Goal: Task Accomplishment & Management: Manage account settings

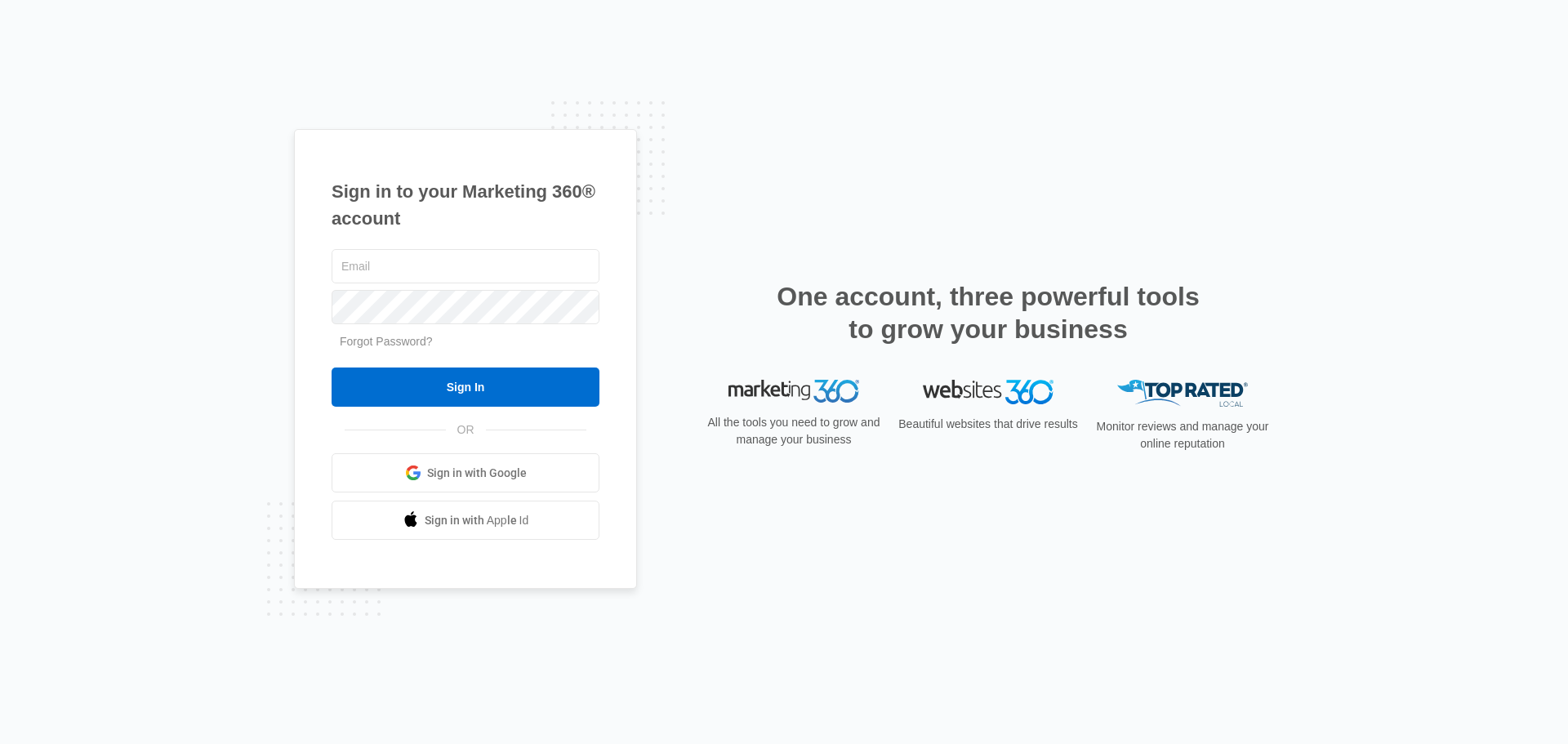
type input "[EMAIL_ADDRESS][DOMAIN_NAME]"
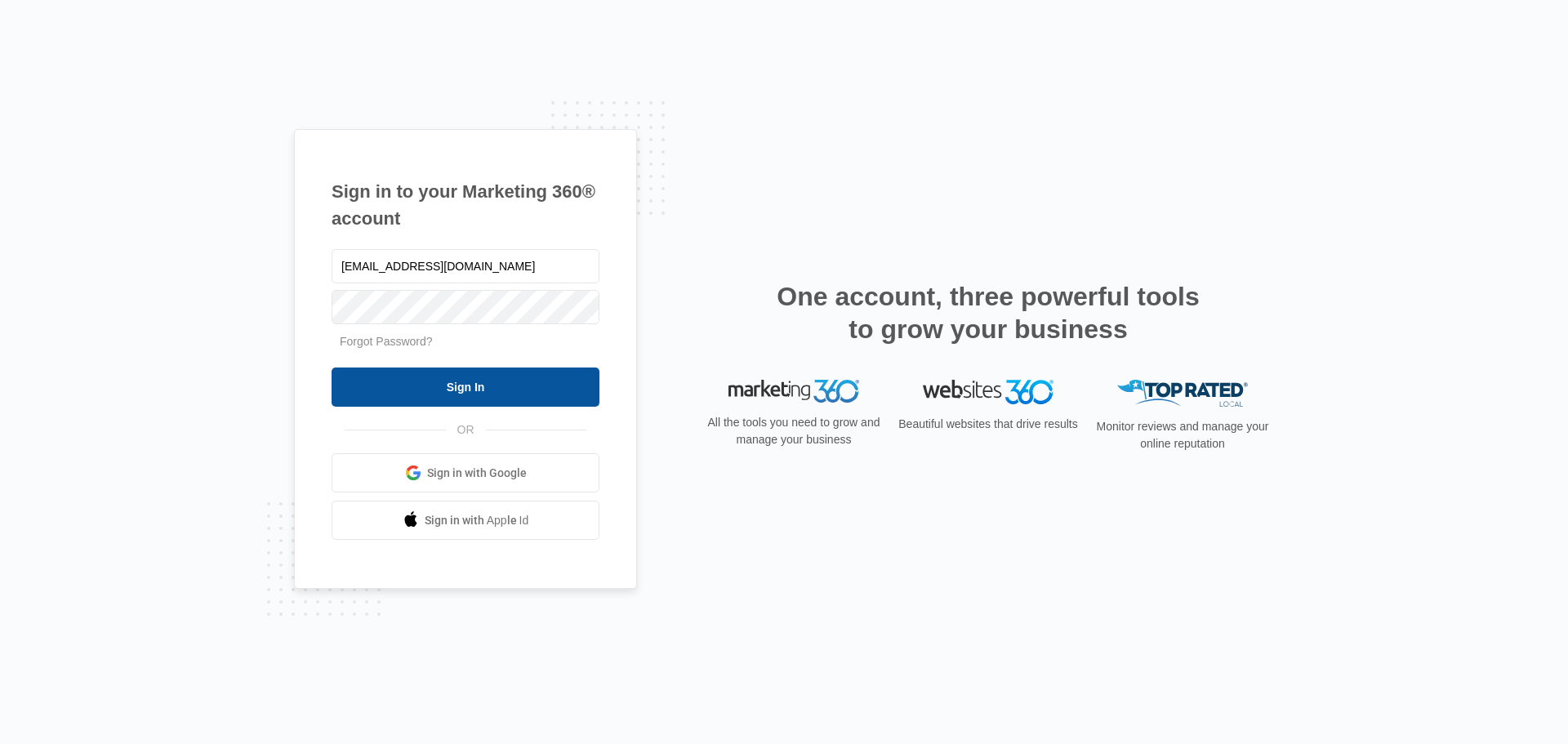
click at [452, 381] on input "Sign In" at bounding box center [465, 387] width 268 height 40
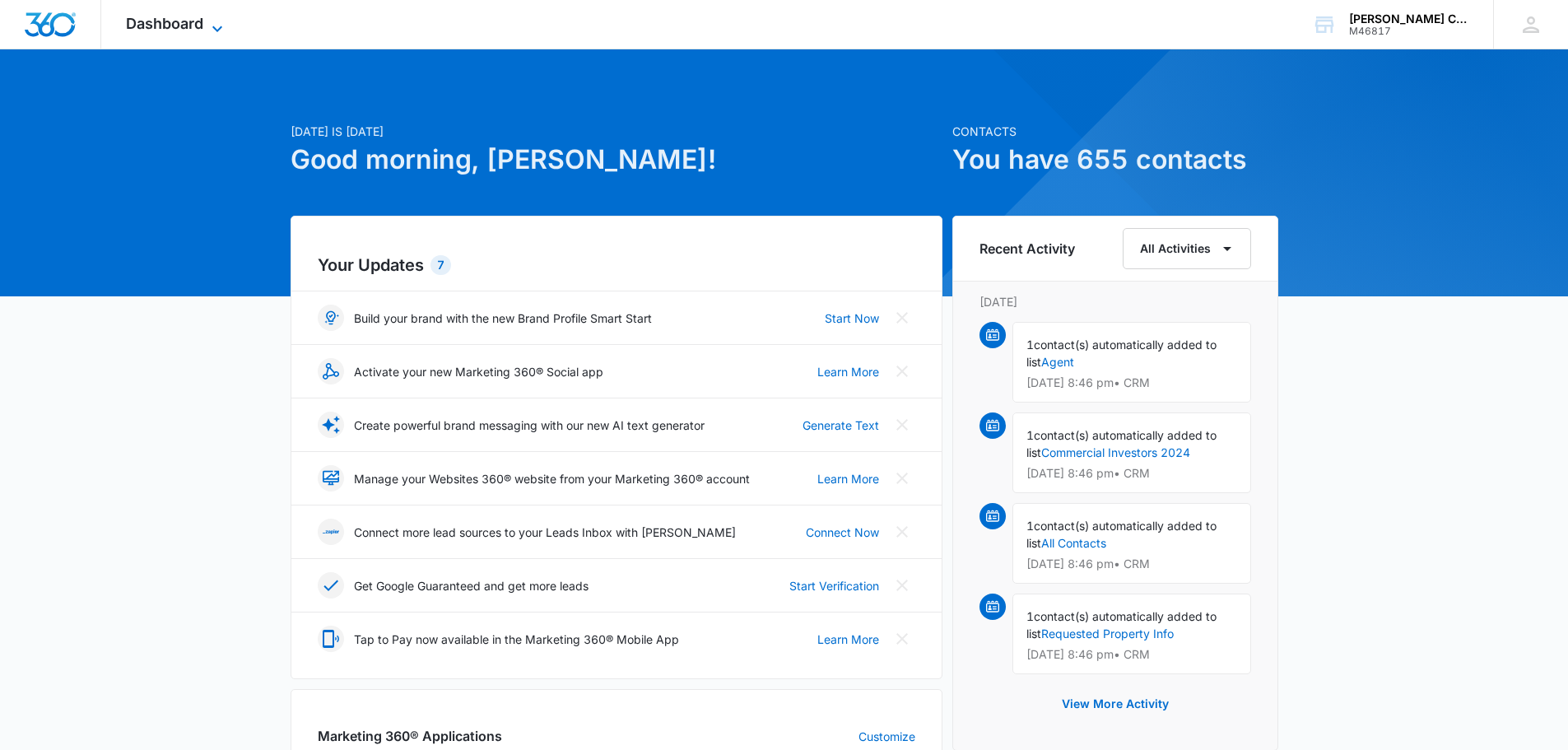
click at [190, 25] on span "Dashboard" at bounding box center [165, 23] width 78 height 17
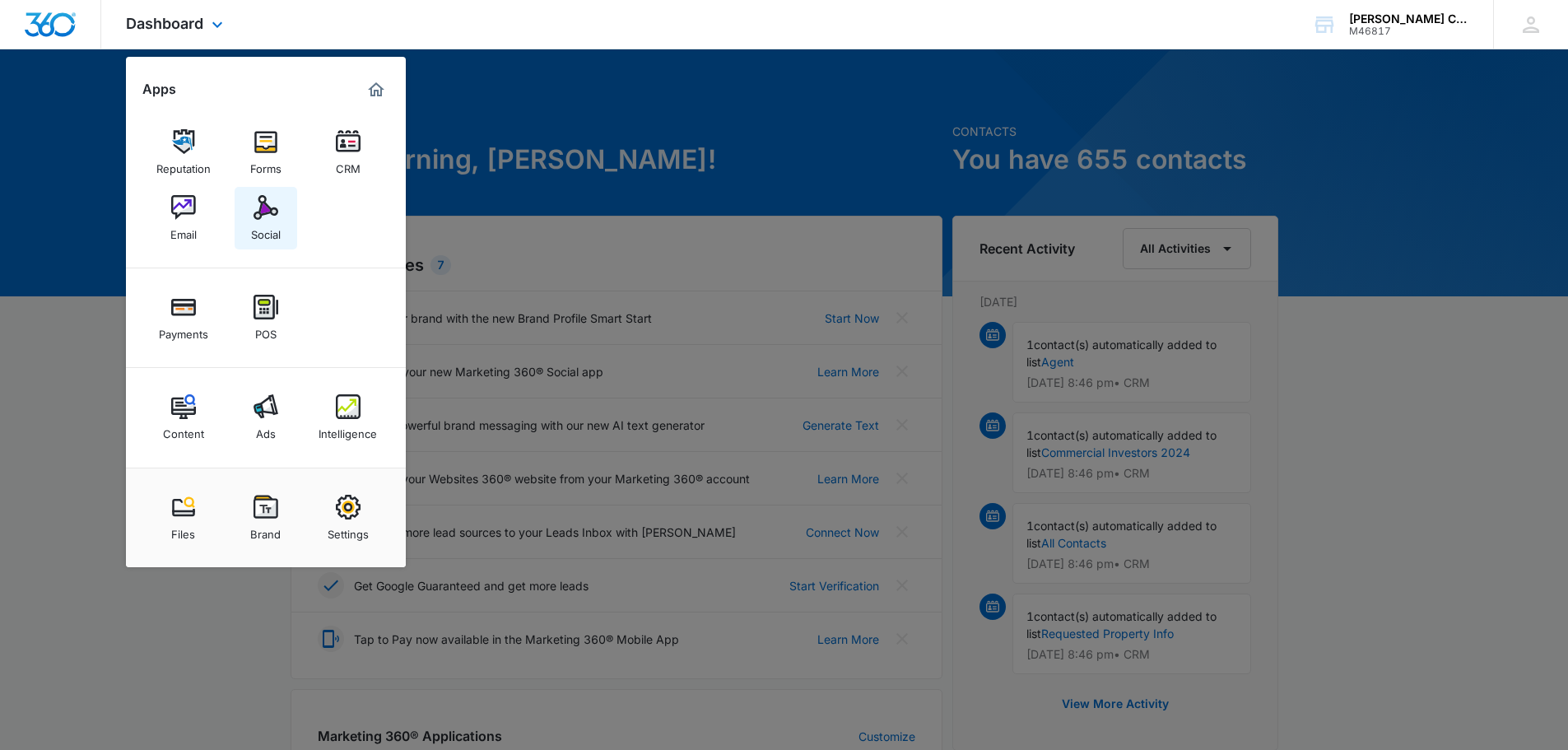
click at [259, 217] on img at bounding box center [266, 207] width 25 height 25
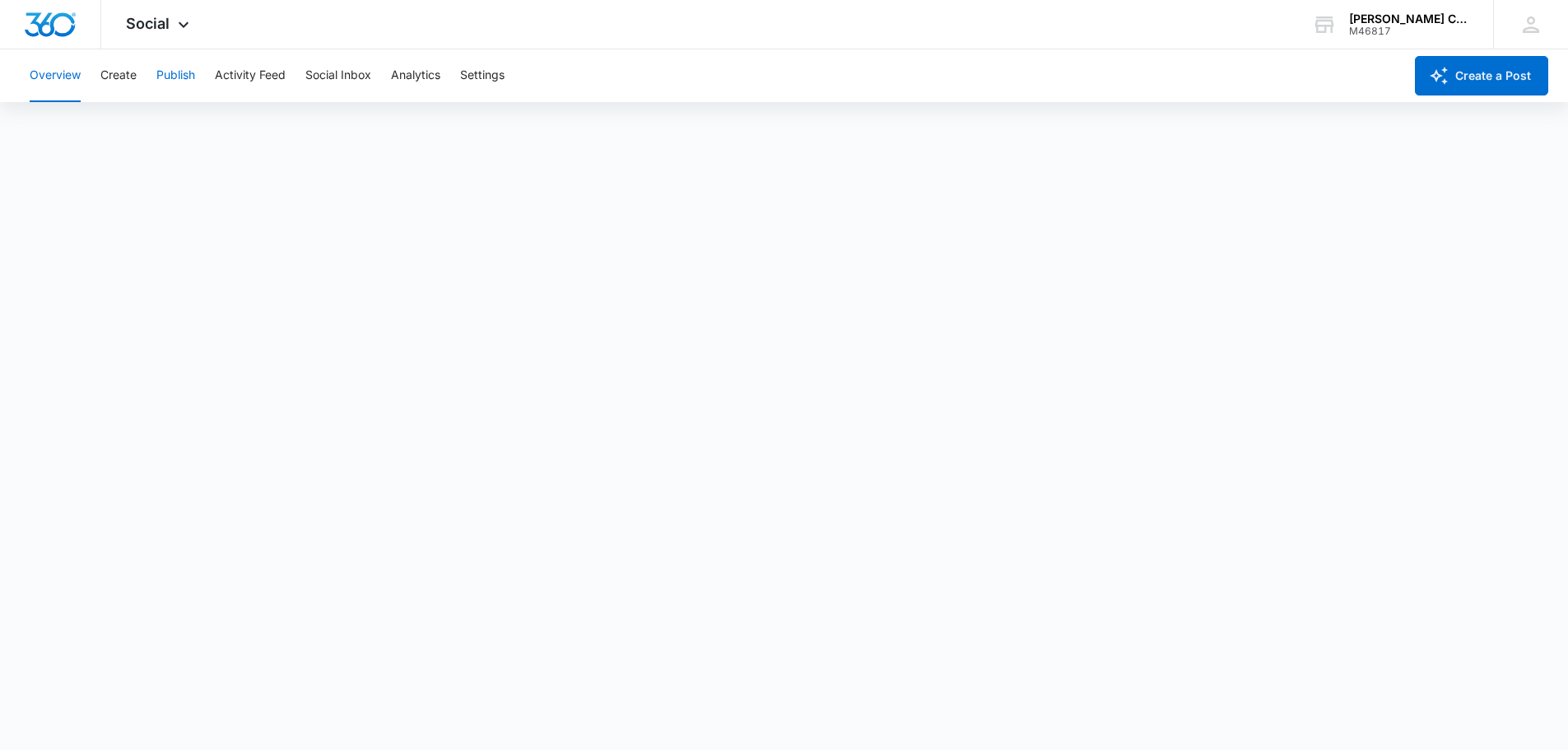
click at [168, 81] on button "Publish" at bounding box center [175, 76] width 39 height 53
